Goal: Transaction & Acquisition: Purchase product/service

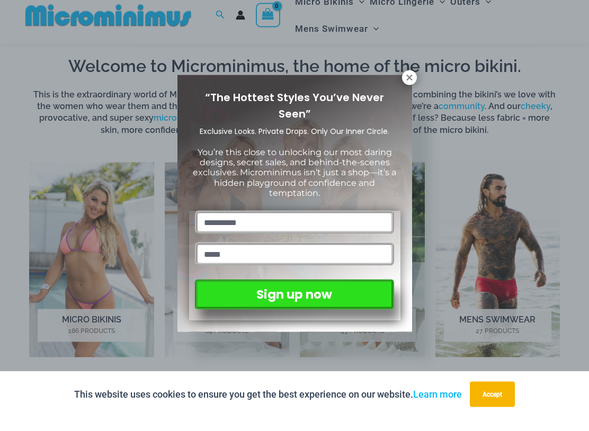
click at [407, 88] on icon at bounding box center [409, 91] width 6 height 6
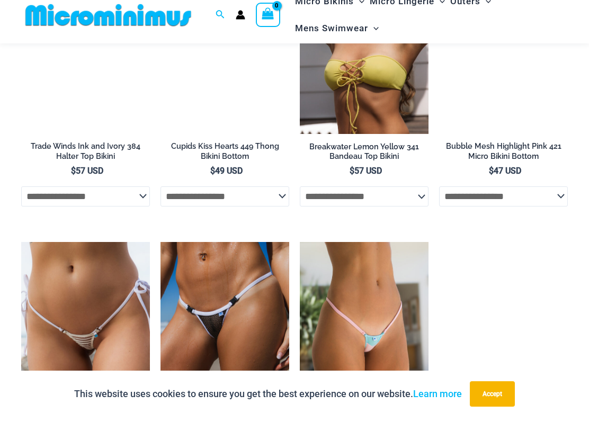
scroll to position [2910, 0]
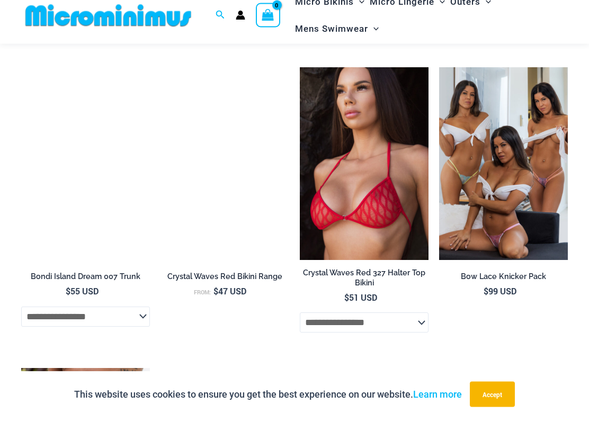
scroll to position [2224, 0]
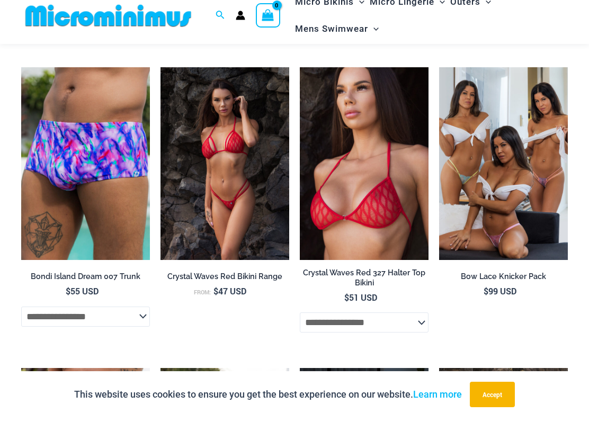
click at [300, 80] on img at bounding box center [300, 80] width 0 height 0
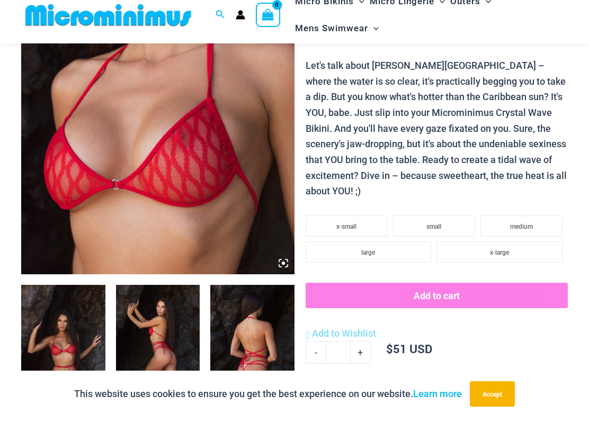
scroll to position [212, 0]
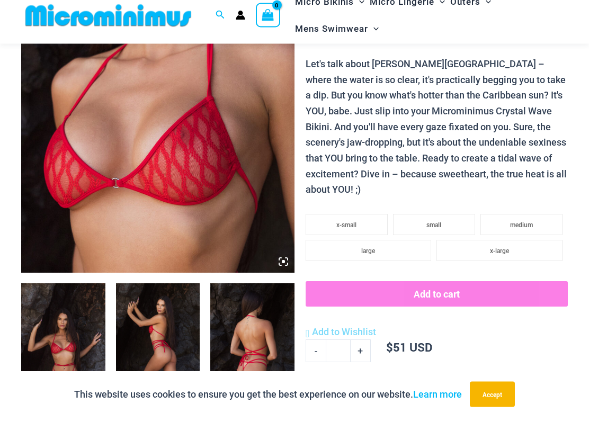
click at [61, 340] on img at bounding box center [63, 360] width 84 height 126
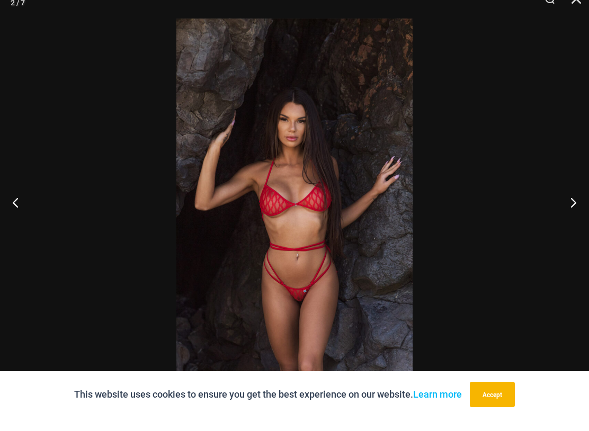
click at [573, 203] on button "Next" at bounding box center [569, 215] width 40 height 53
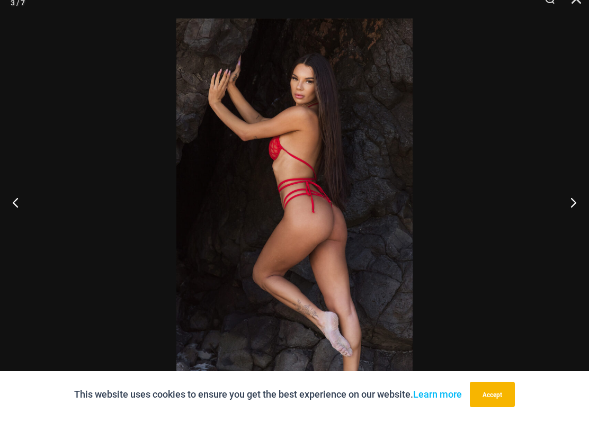
click at [575, 201] on button "Next" at bounding box center [569, 215] width 40 height 53
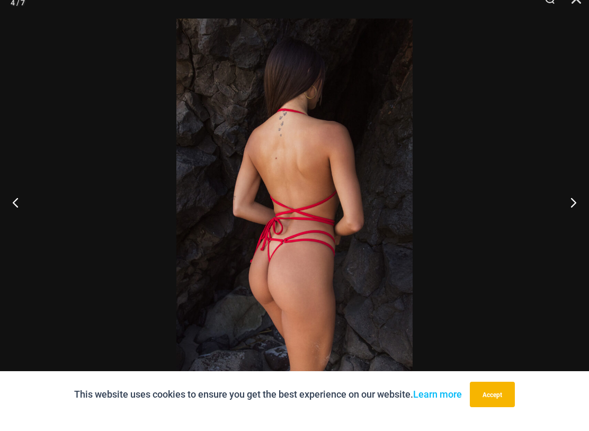
click at [578, 201] on button "Next" at bounding box center [569, 215] width 40 height 53
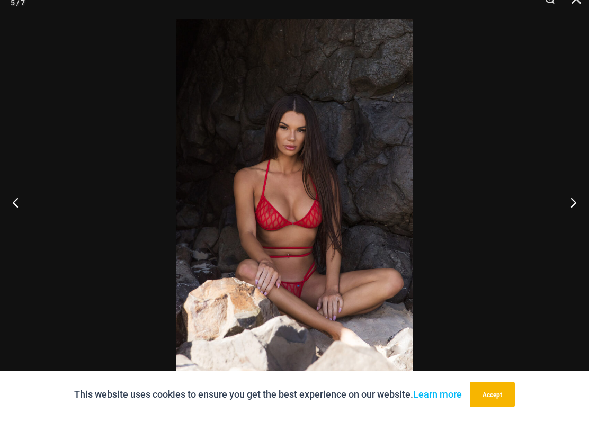
click at [577, 203] on button "Next" at bounding box center [569, 215] width 40 height 53
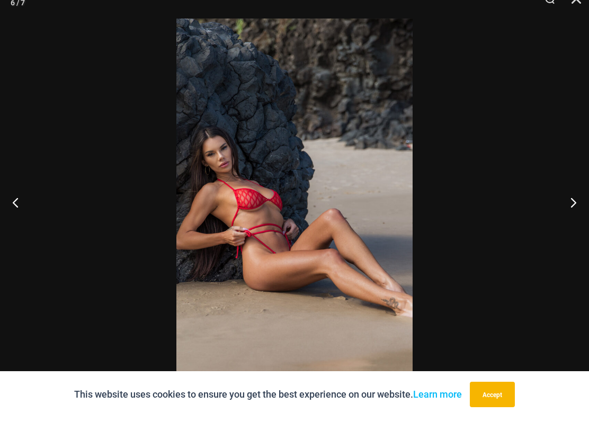
click at [577, 202] on button "Next" at bounding box center [569, 215] width 40 height 53
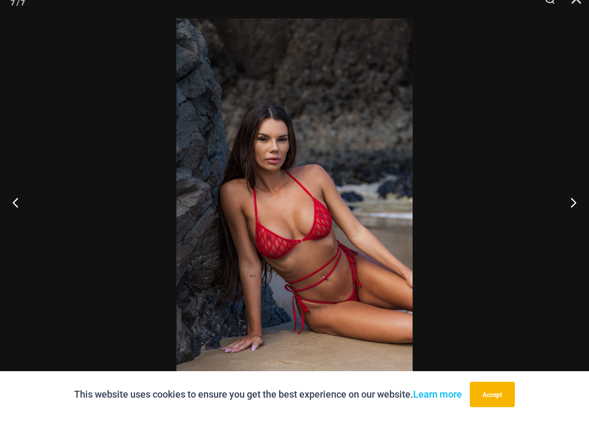
click at [575, 199] on button "Next" at bounding box center [569, 215] width 40 height 53
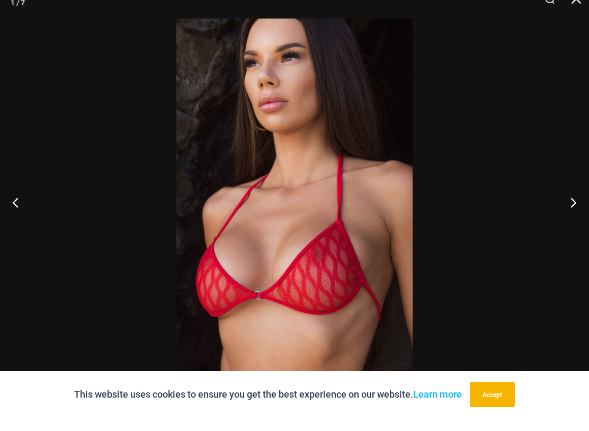
click at [577, 196] on button "Next" at bounding box center [569, 215] width 40 height 53
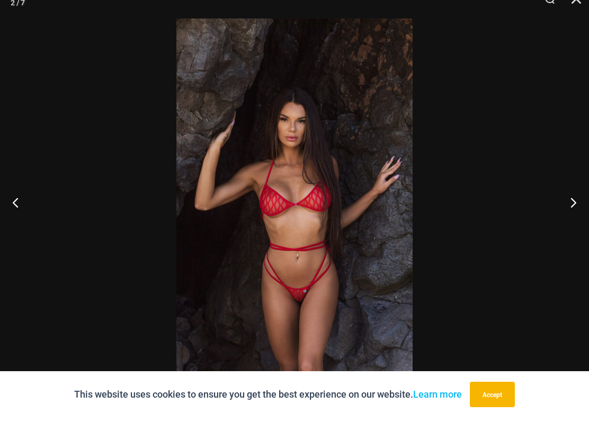
click at [579, 197] on button "Next" at bounding box center [569, 215] width 40 height 53
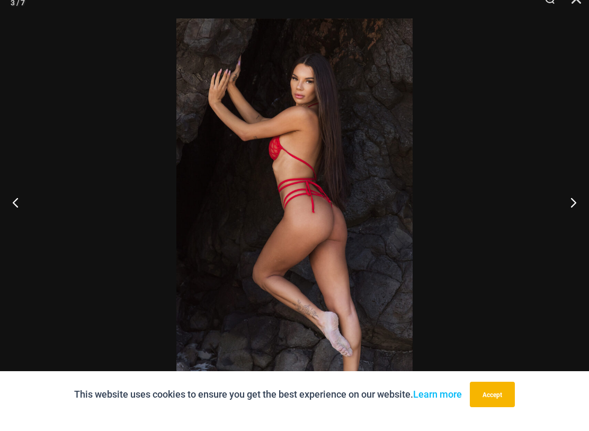
click at [580, 195] on button "Next" at bounding box center [569, 215] width 40 height 53
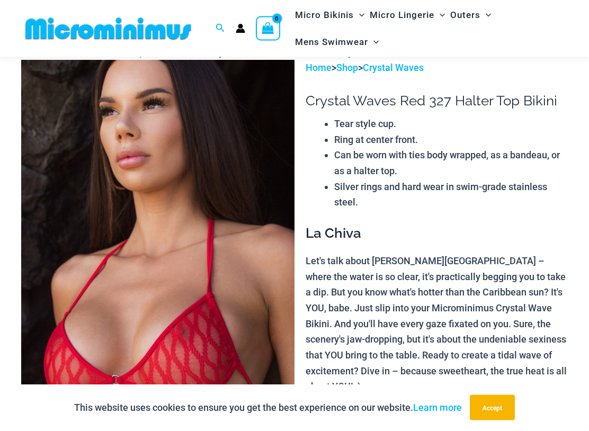
scroll to position [0, 0]
